Goal: Transaction & Acquisition: Purchase product/service

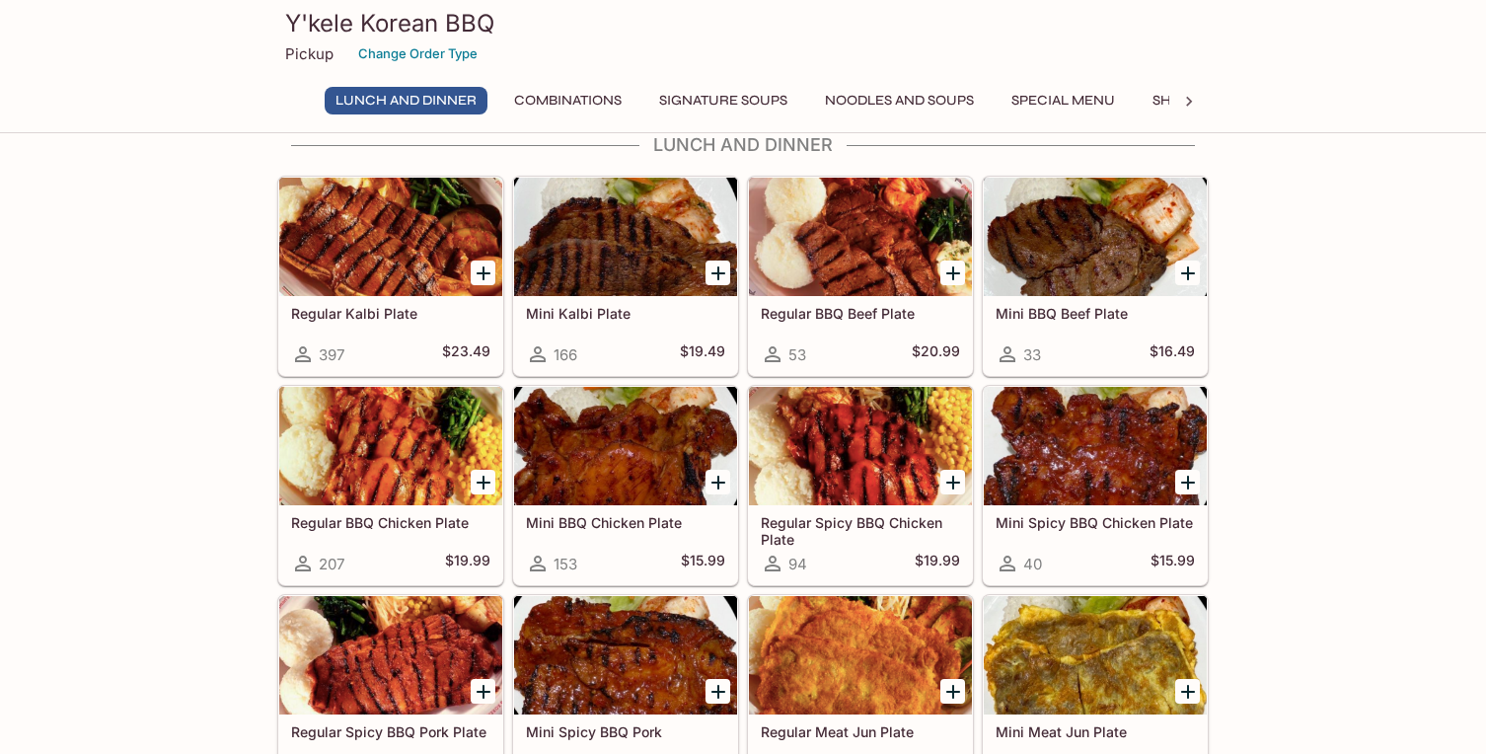
scroll to position [43, 0]
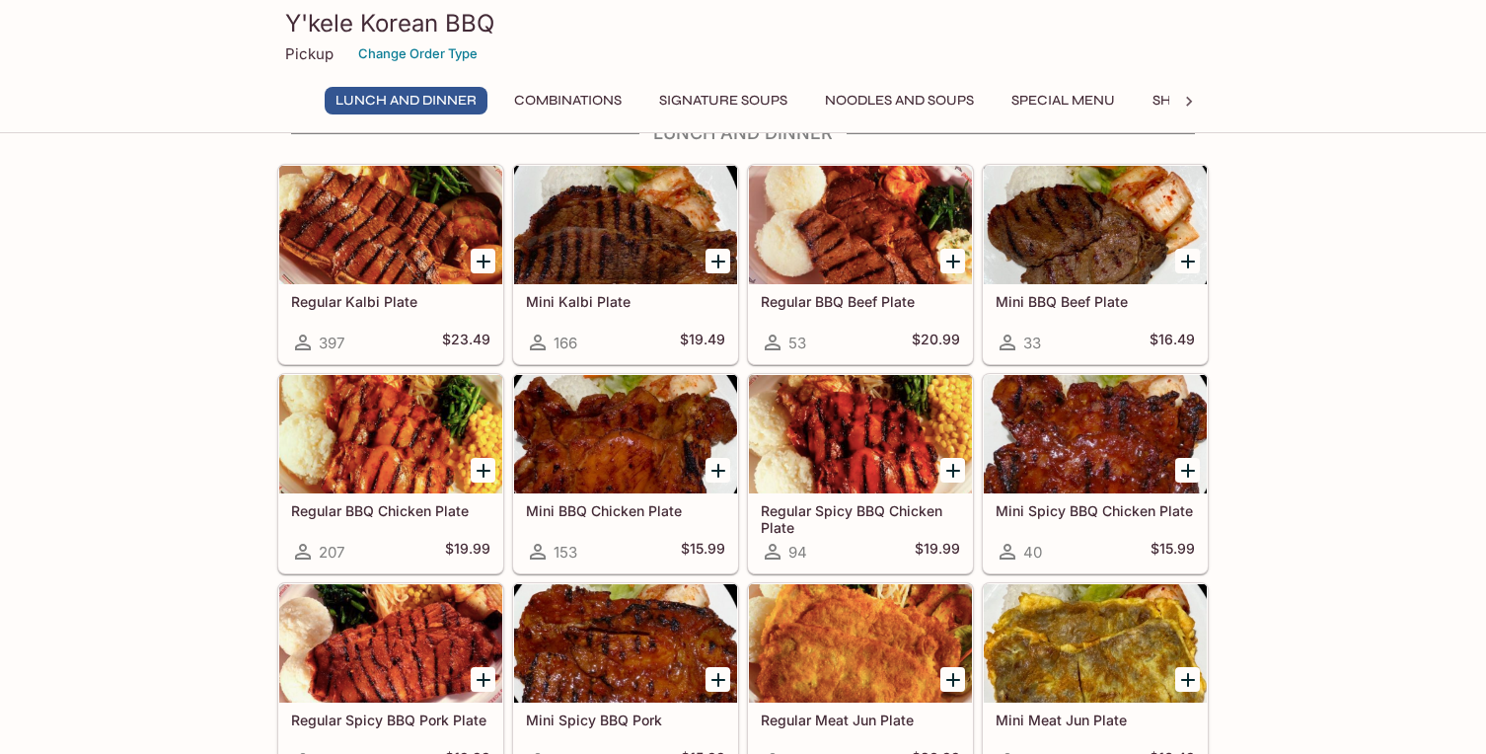
click at [625, 295] on h5 "Mini Kalbi Plate" at bounding box center [625, 301] width 199 height 17
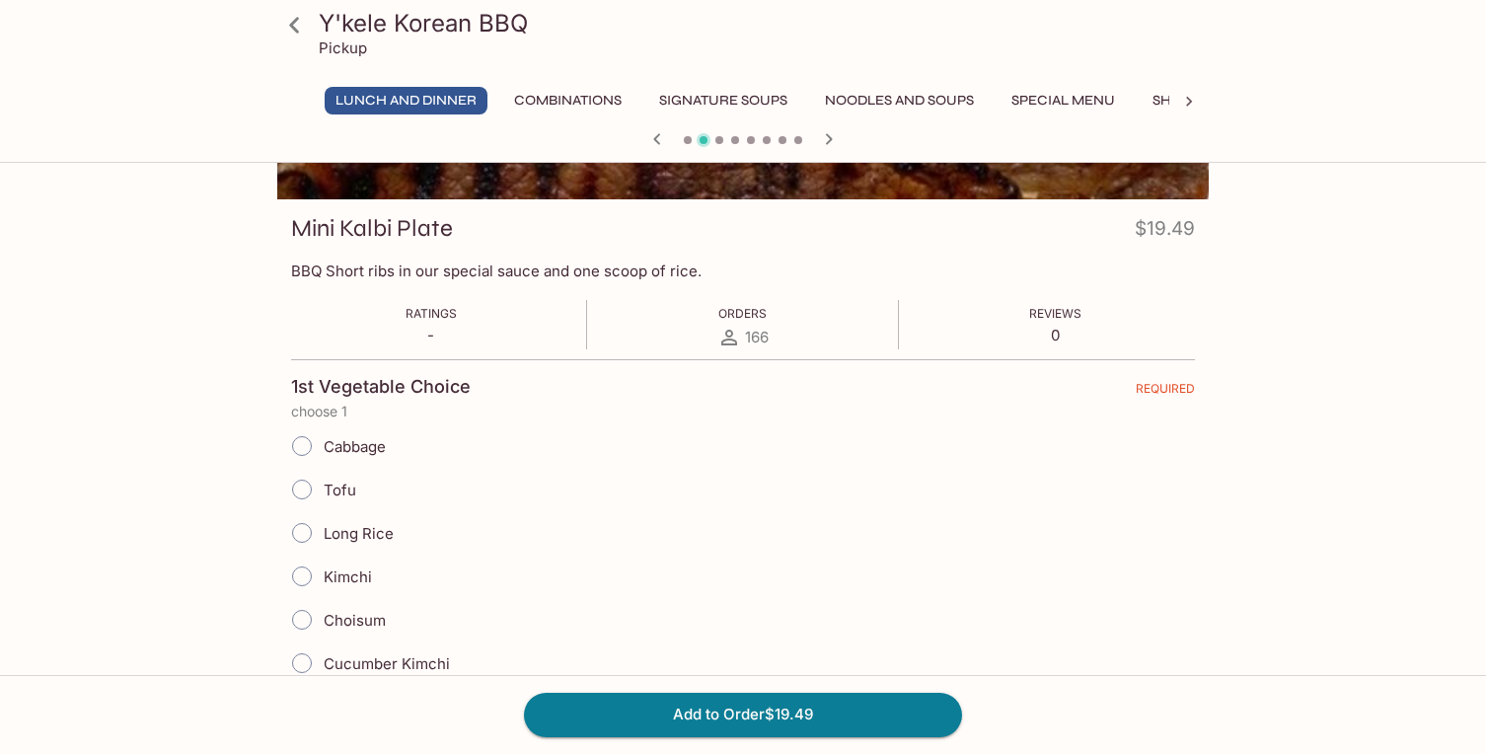
scroll to position [214, 0]
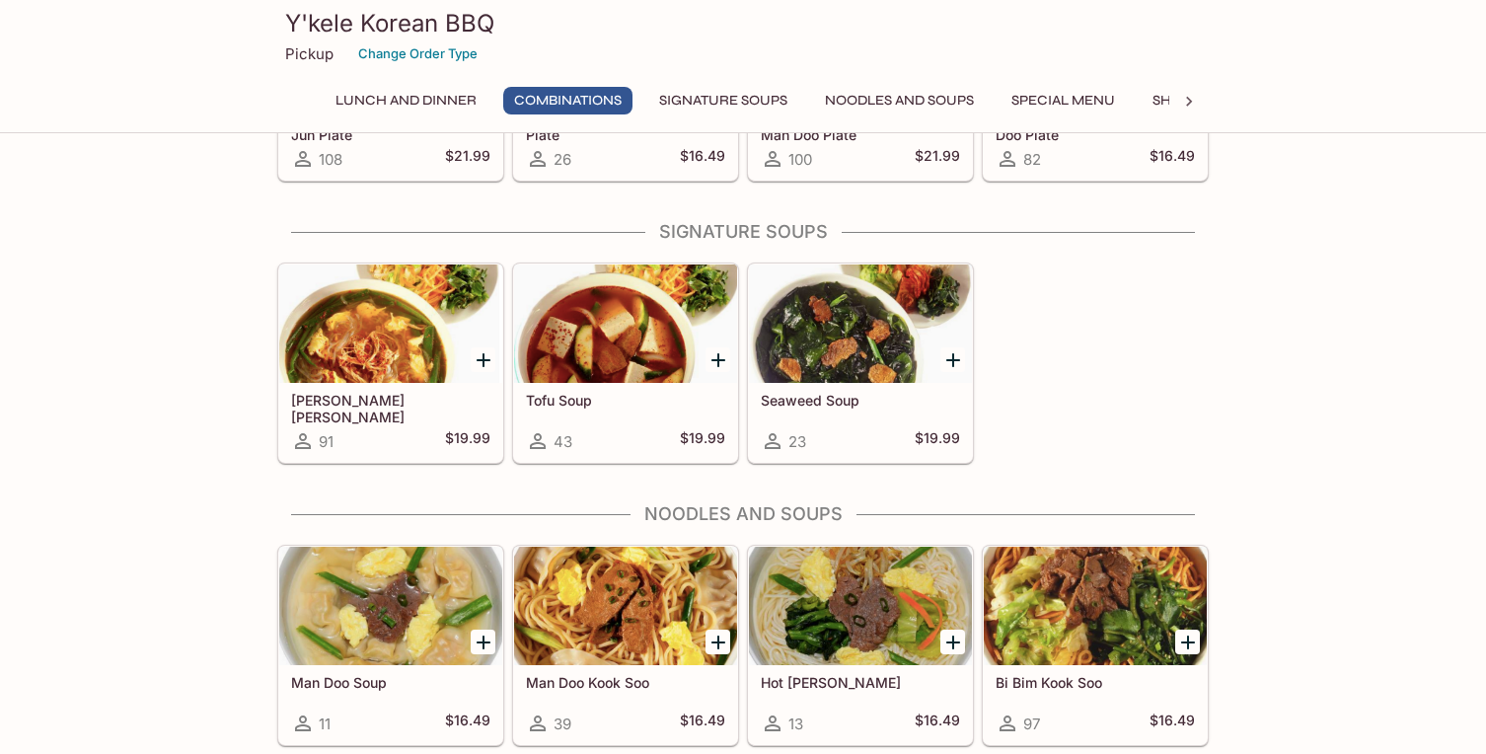
scroll to position [1734, 0]
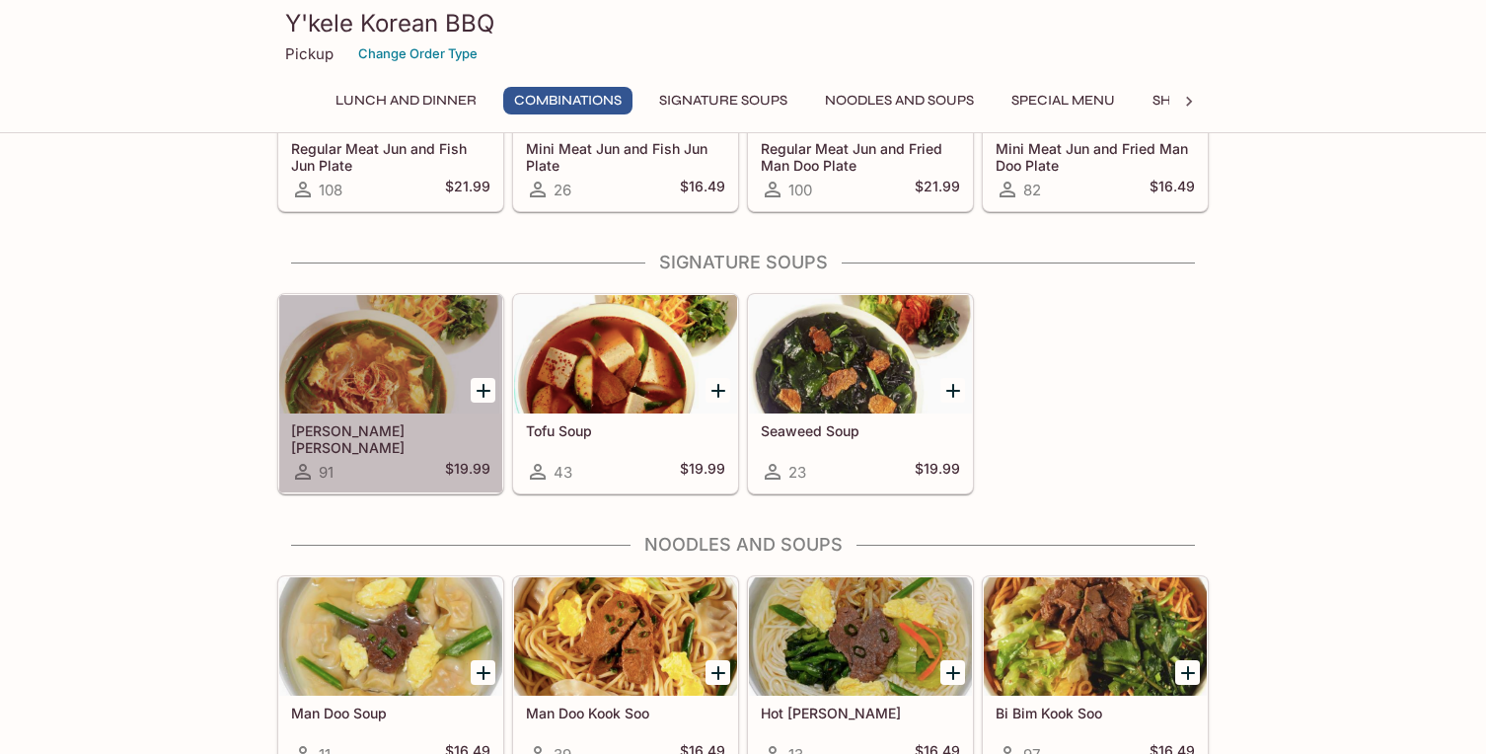
click at [425, 393] on div at bounding box center [390, 354] width 223 height 118
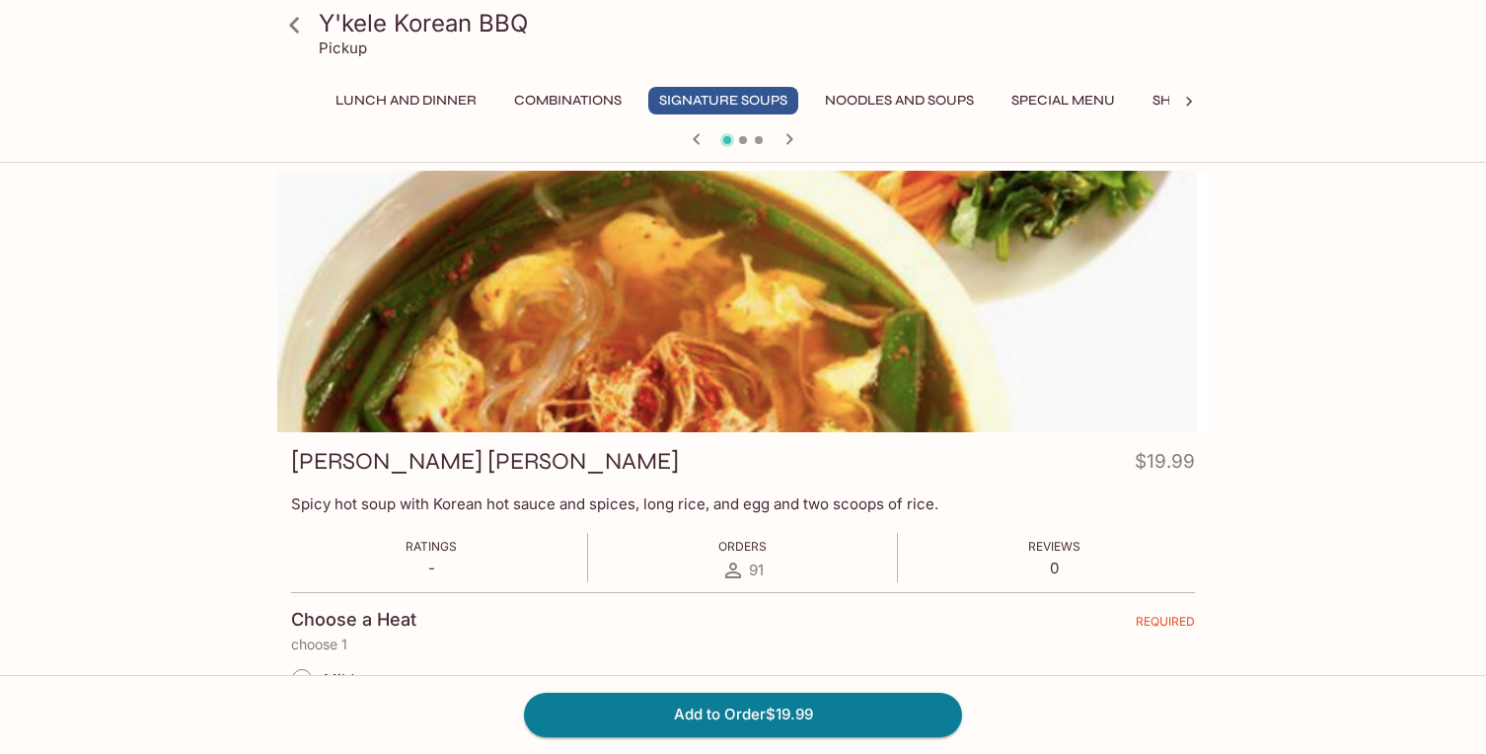
click at [468, 459] on div "[PERSON_NAME] [PERSON_NAME] $19.99" at bounding box center [743, 465] width 904 height 38
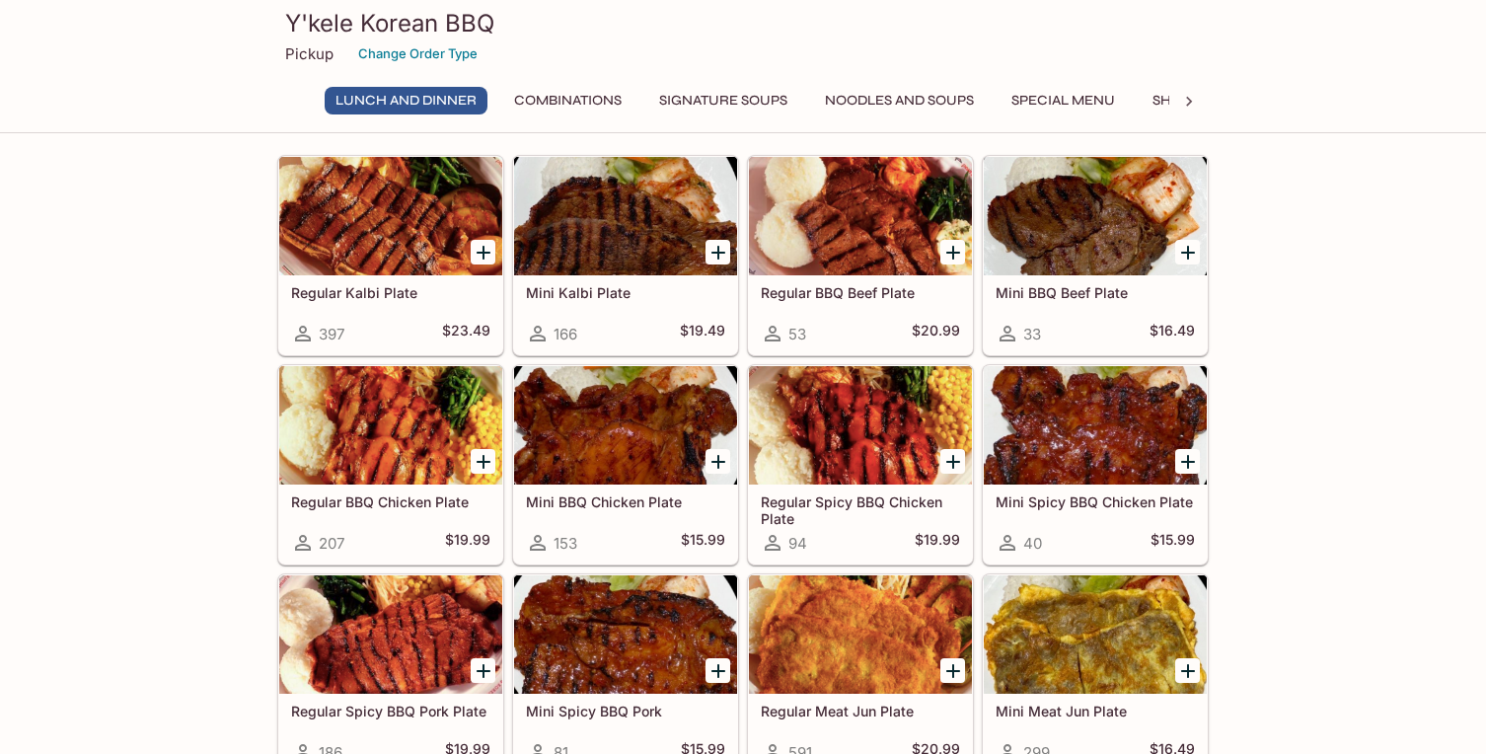
scroll to position [47, 0]
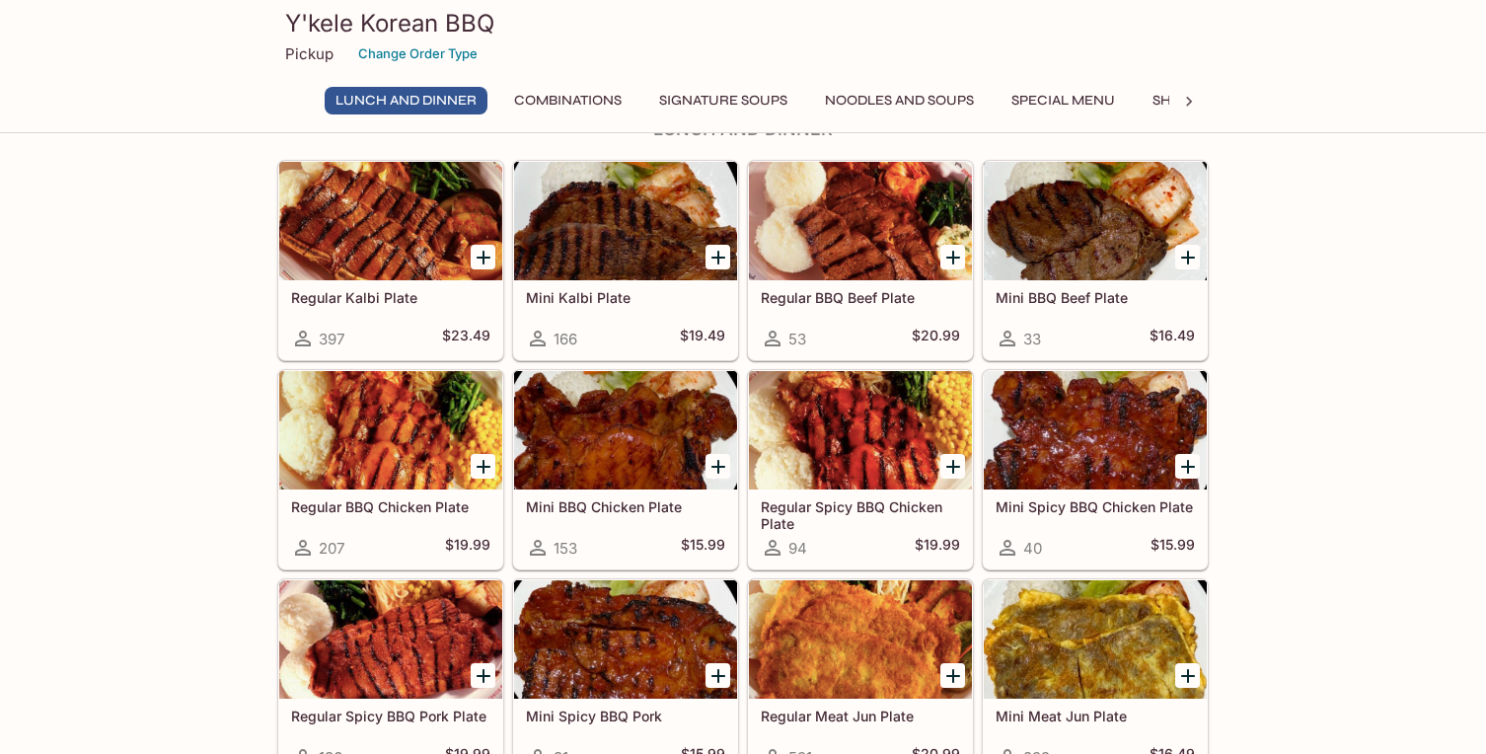
click at [429, 249] on div at bounding box center [390, 221] width 223 height 118
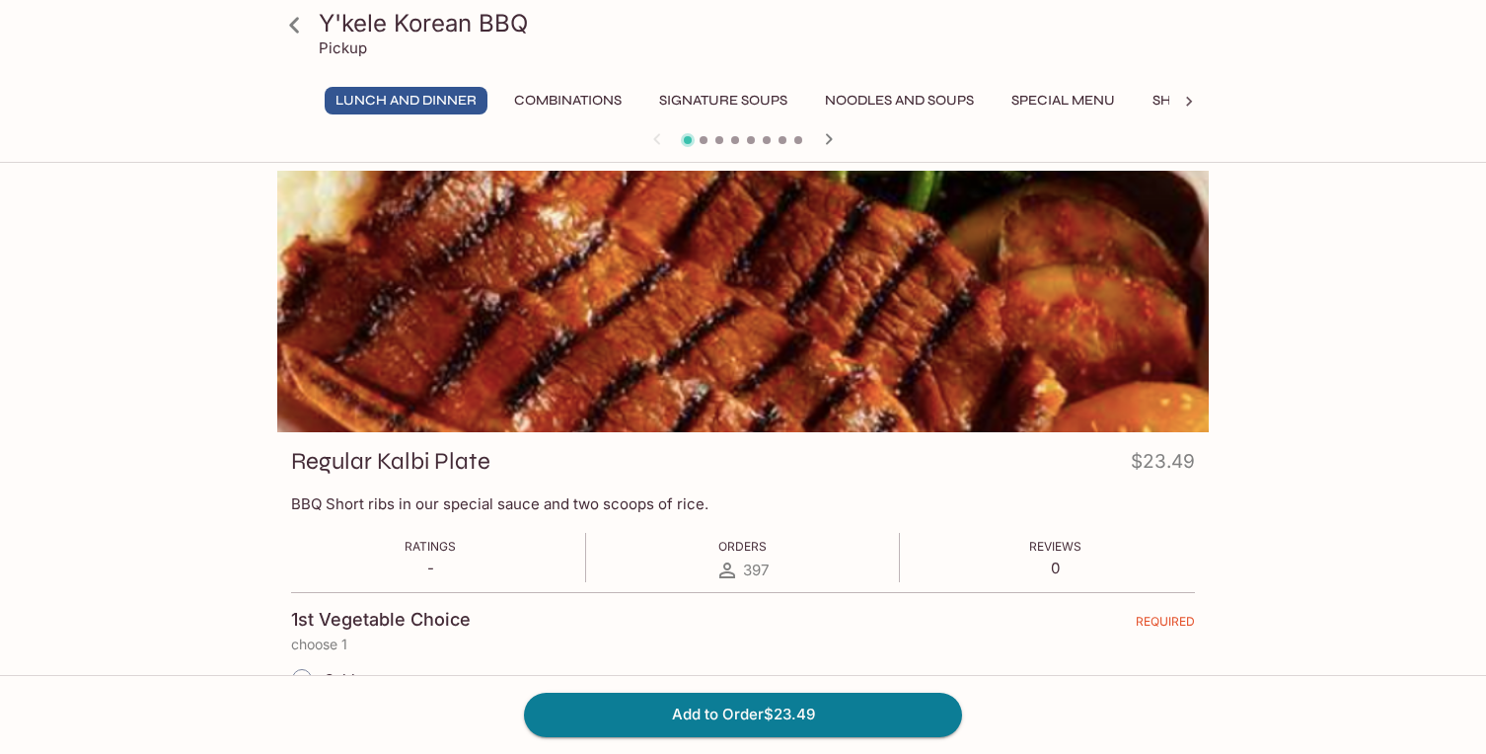
click at [300, 25] on icon at bounding box center [294, 25] width 35 height 35
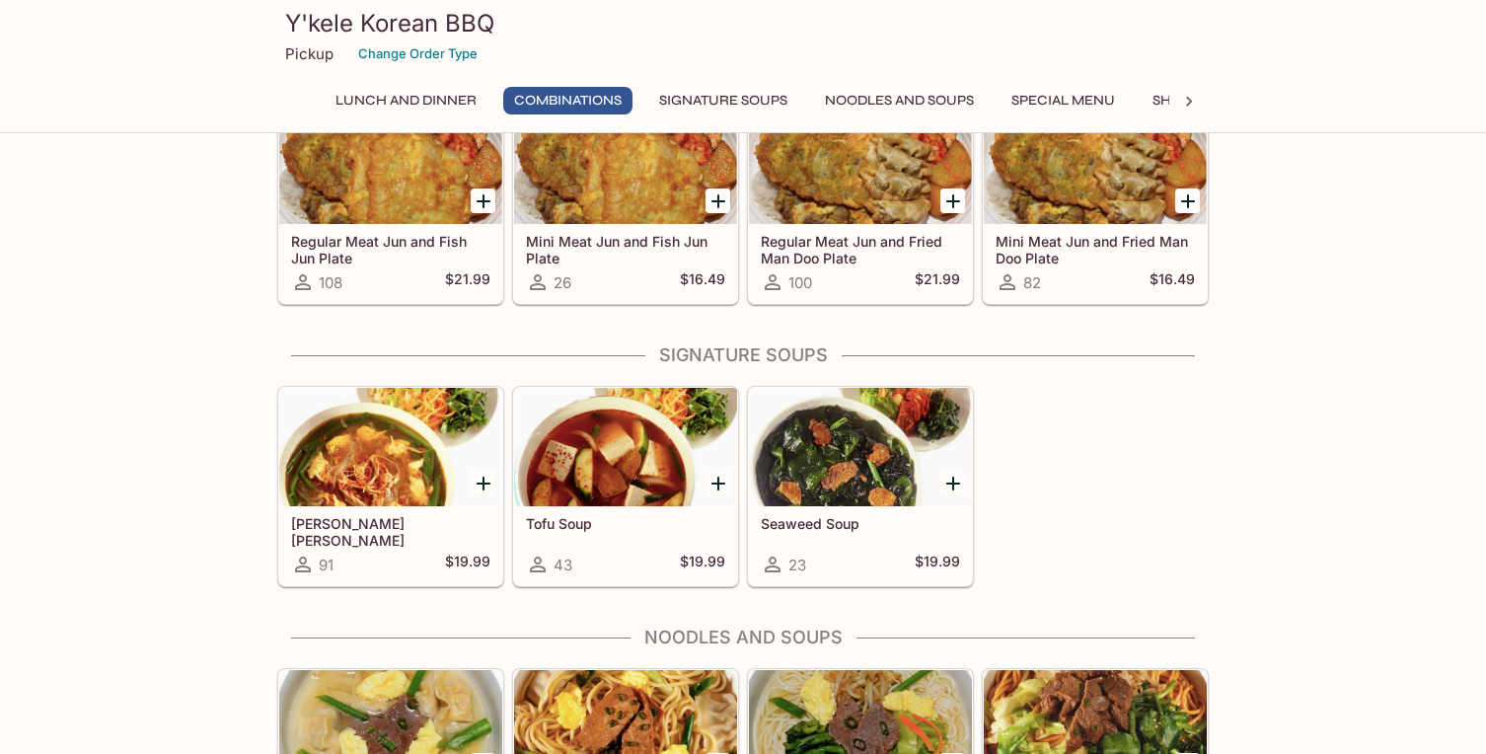
scroll to position [1642, 0]
